Goal: Communication & Community: Answer question/provide support

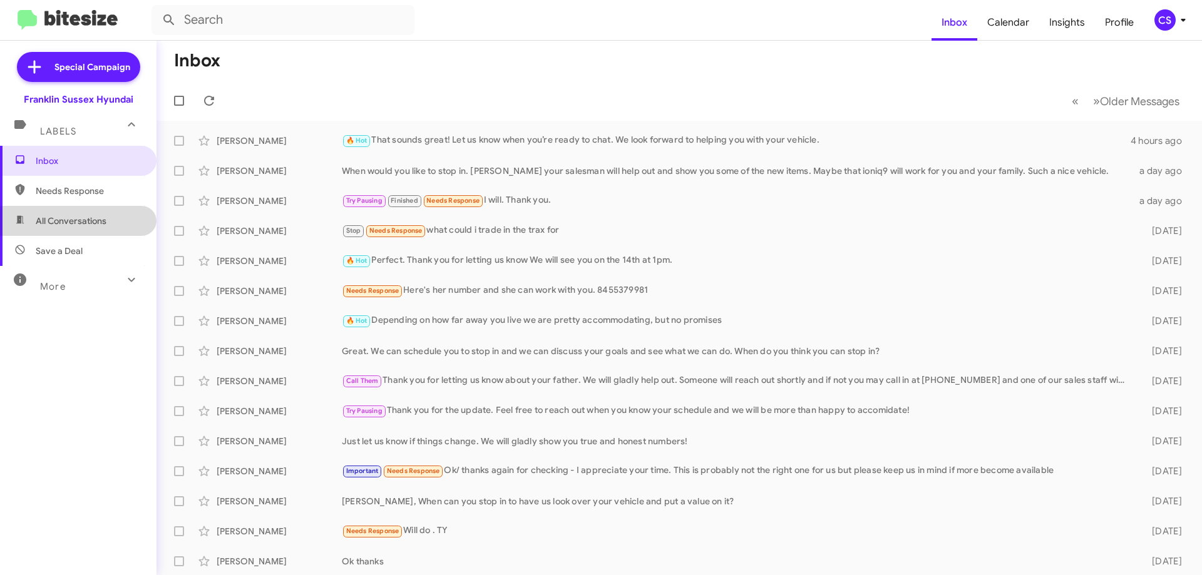
click at [81, 224] on span "All Conversations" at bounding box center [71, 221] width 71 height 13
type input "in:all-conversations"
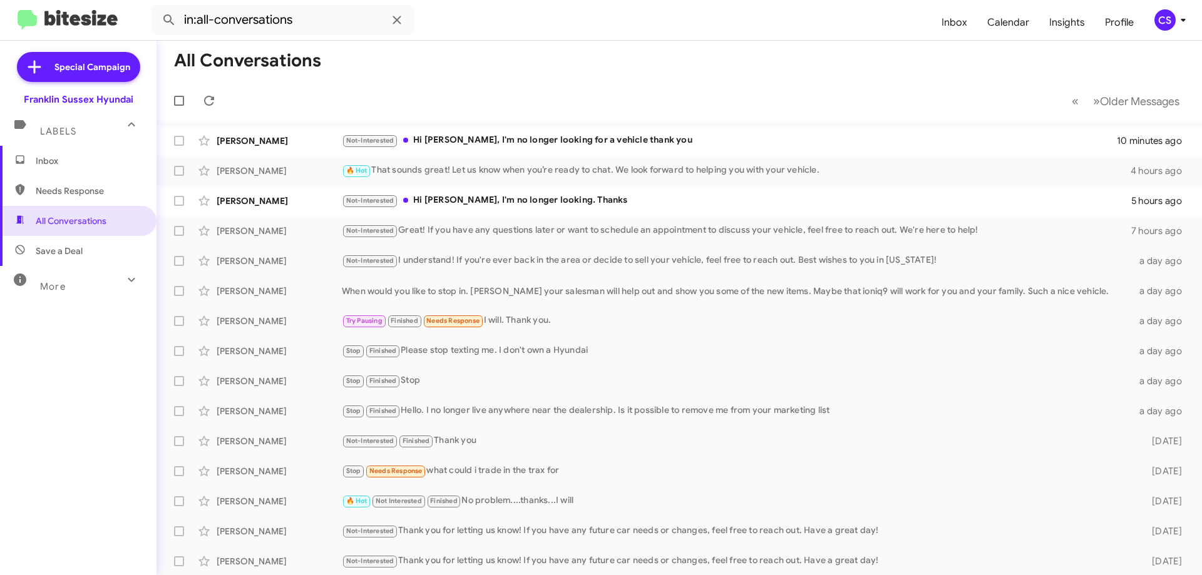
click at [560, 139] on div "Not-Interested Hi [PERSON_NAME], I'm no longer looking for a vehicle thank you" at bounding box center [729, 140] width 775 height 14
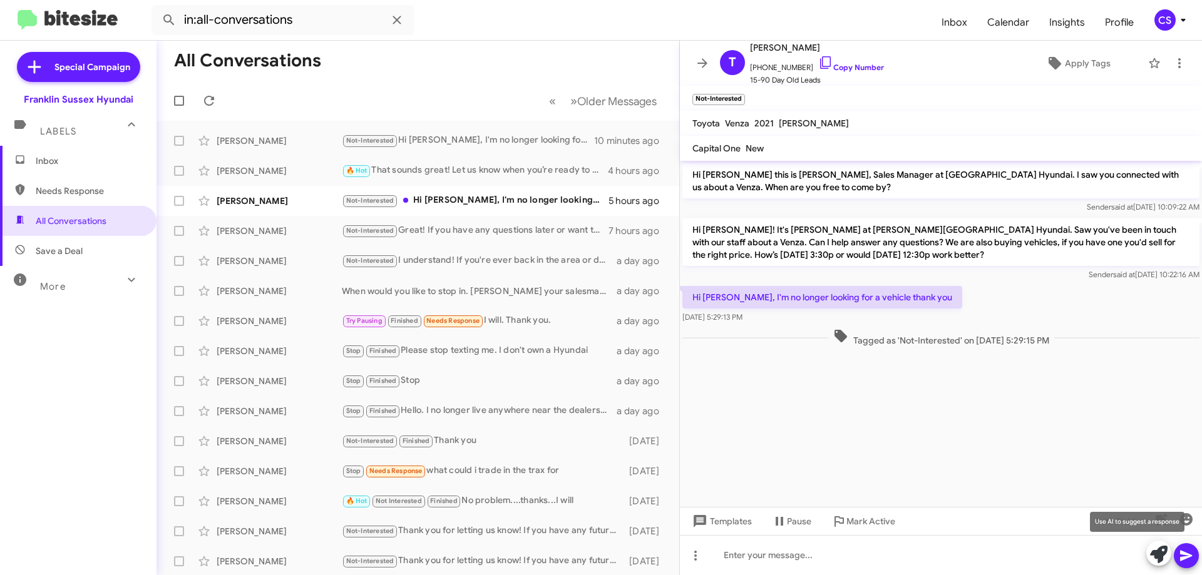
click at [1163, 550] on icon at bounding box center [1159, 555] width 18 height 18
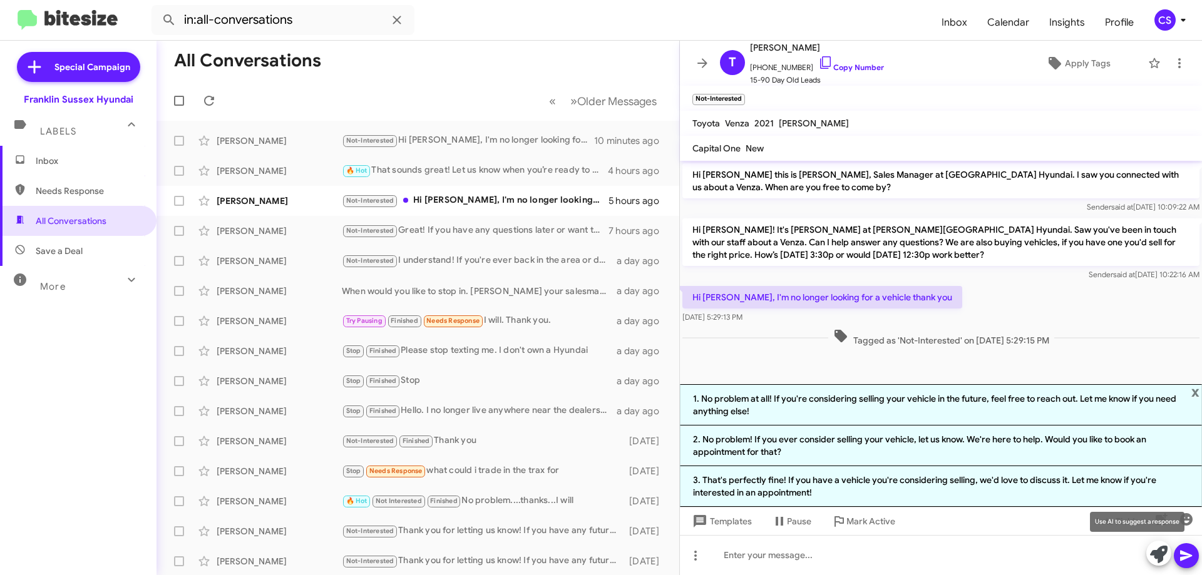
click at [1156, 560] on icon at bounding box center [1159, 555] width 18 height 18
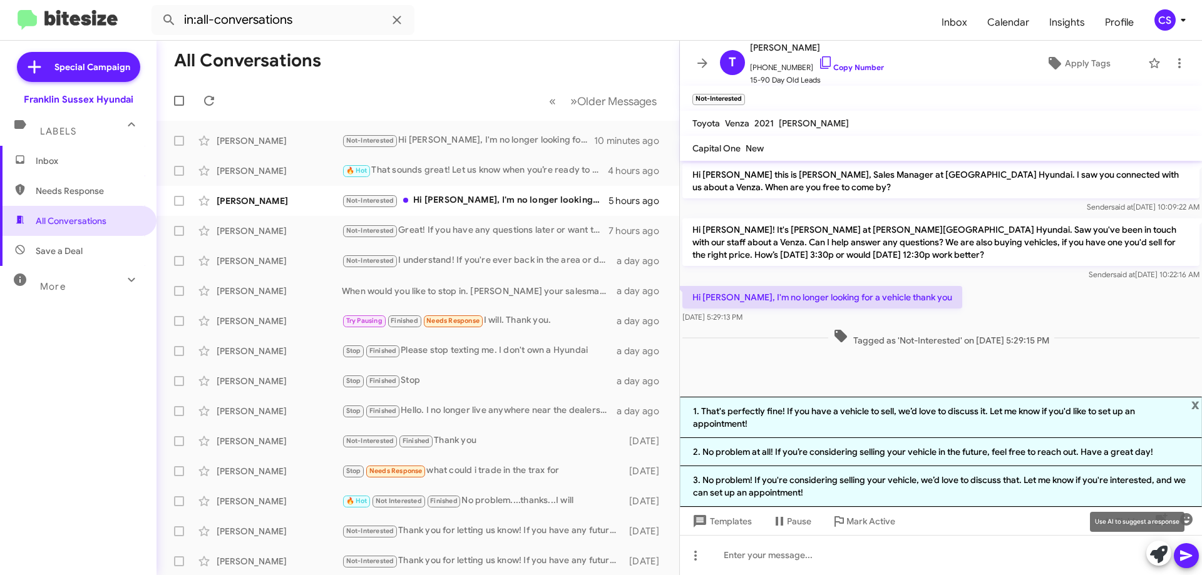
click at [1158, 553] on icon at bounding box center [1159, 555] width 18 height 18
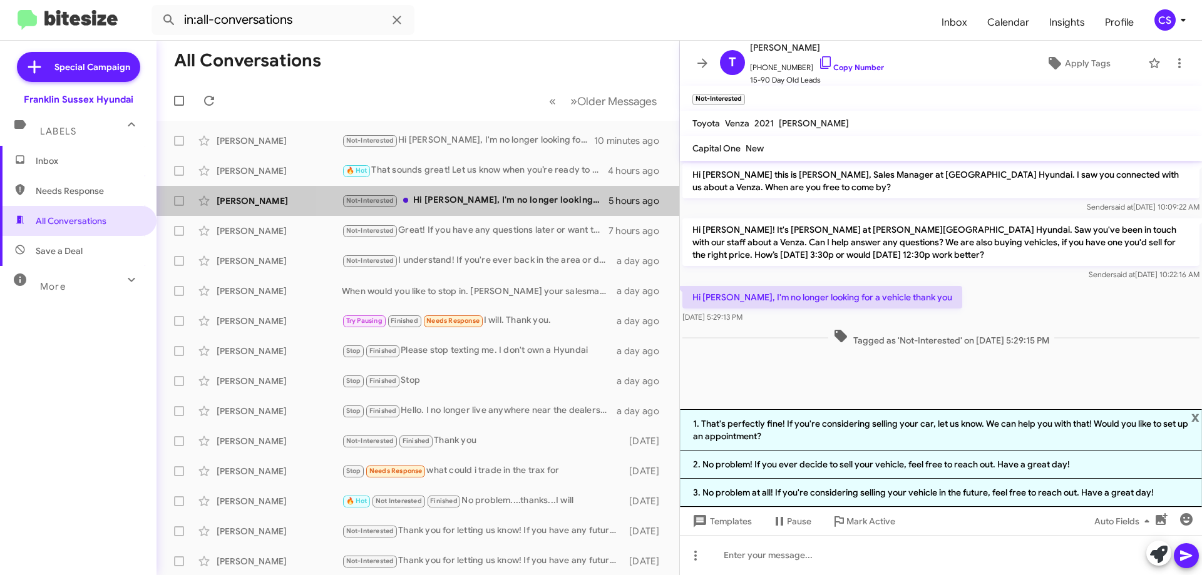
click at [499, 199] on div "Not-Interested Hi [PERSON_NAME], I'm no longer looking. Thanks" at bounding box center [475, 200] width 267 height 14
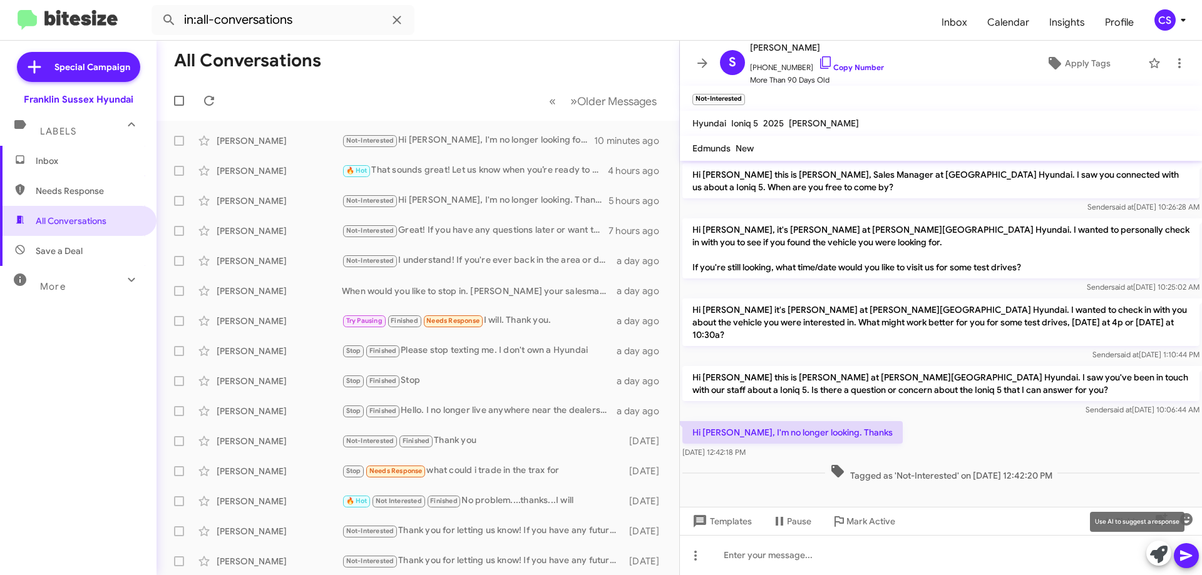
click at [1153, 553] on icon at bounding box center [1159, 555] width 18 height 18
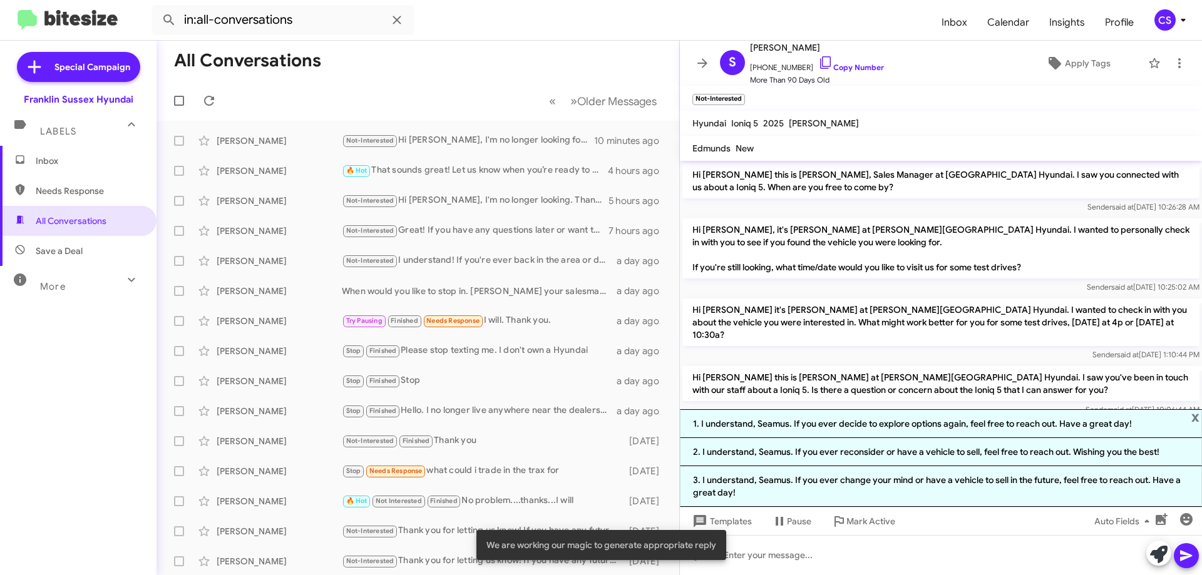
click at [865, 423] on li "1. I understand, Seamus. If you ever decide to explore options again, feel free…" at bounding box center [941, 423] width 522 height 29
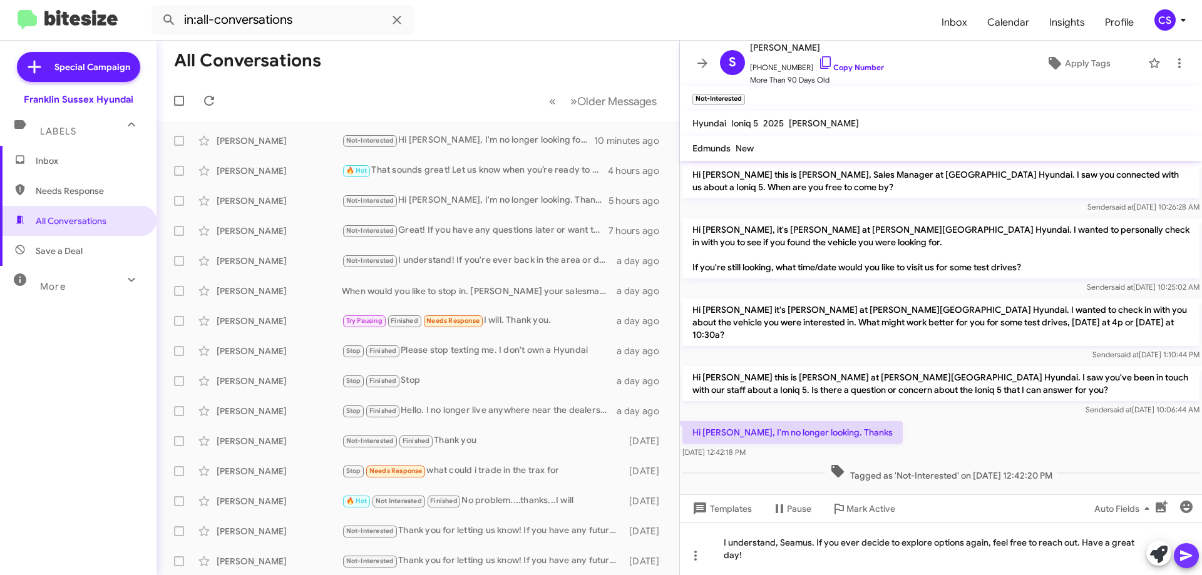
click at [1184, 558] on icon at bounding box center [1186, 556] width 12 height 11
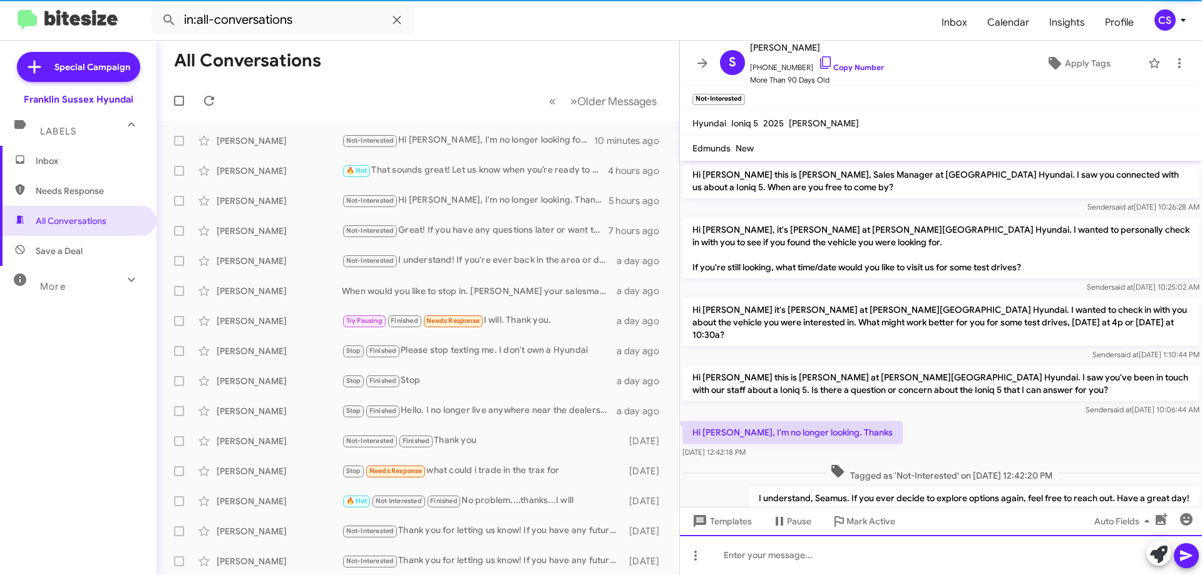
scroll to position [29, 0]
